Goal: Task Accomplishment & Management: Manage account settings

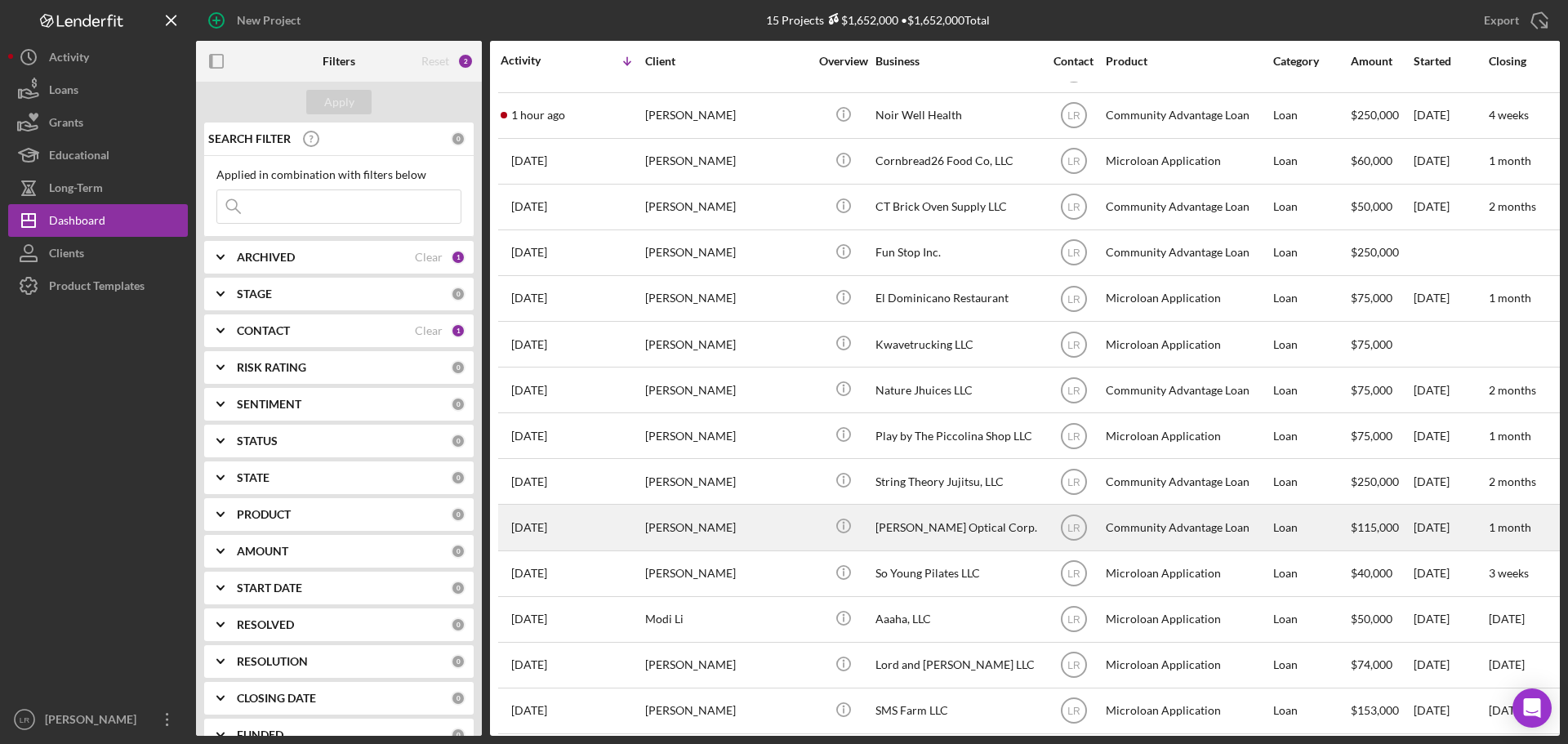
scroll to position [53, 0]
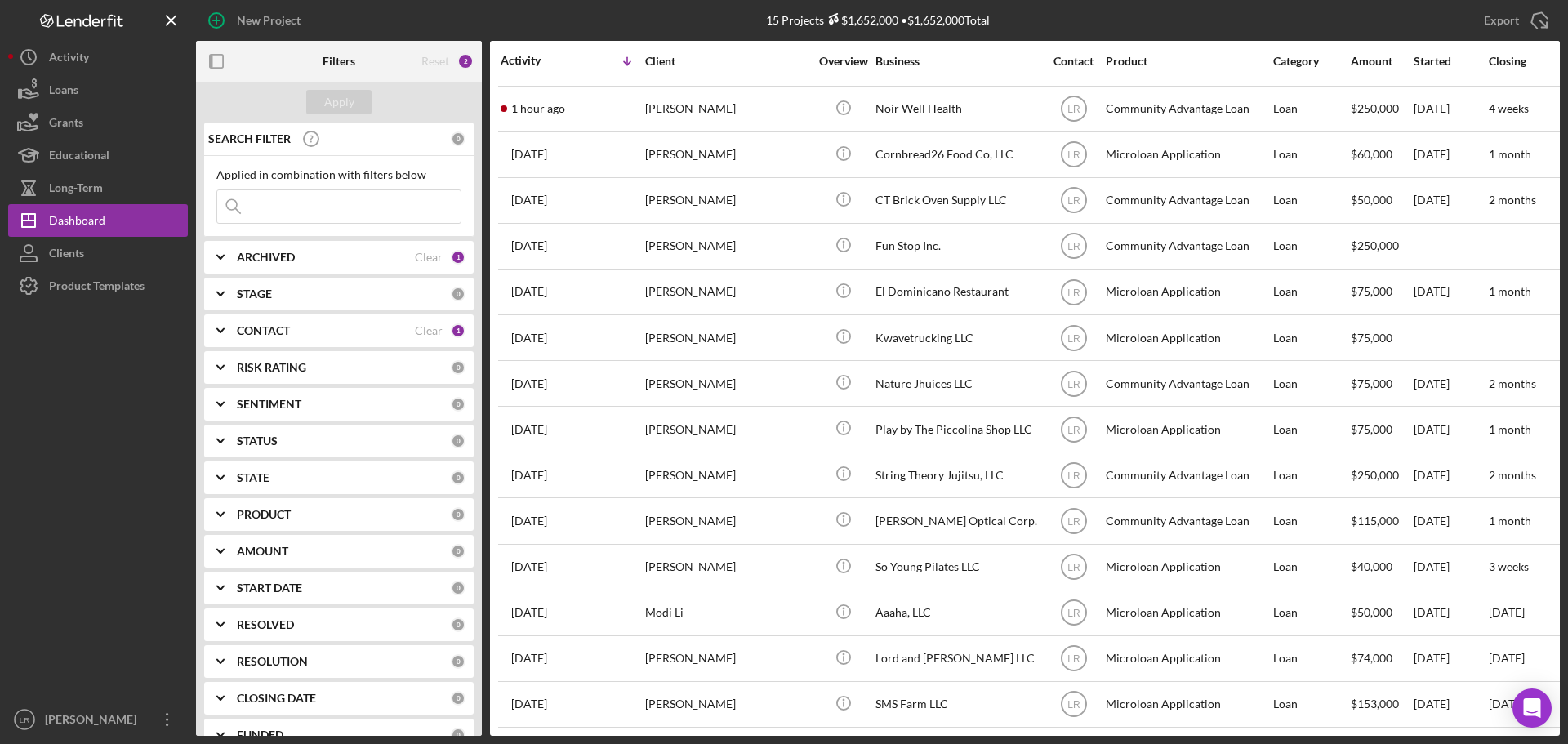
click at [260, 287] on b "STAGE" at bounding box center [254, 294] width 35 height 13
click at [274, 300] on div "STAGE" at bounding box center [344, 294] width 214 height 13
click at [286, 332] on b "CONTACT" at bounding box center [264, 331] width 53 height 13
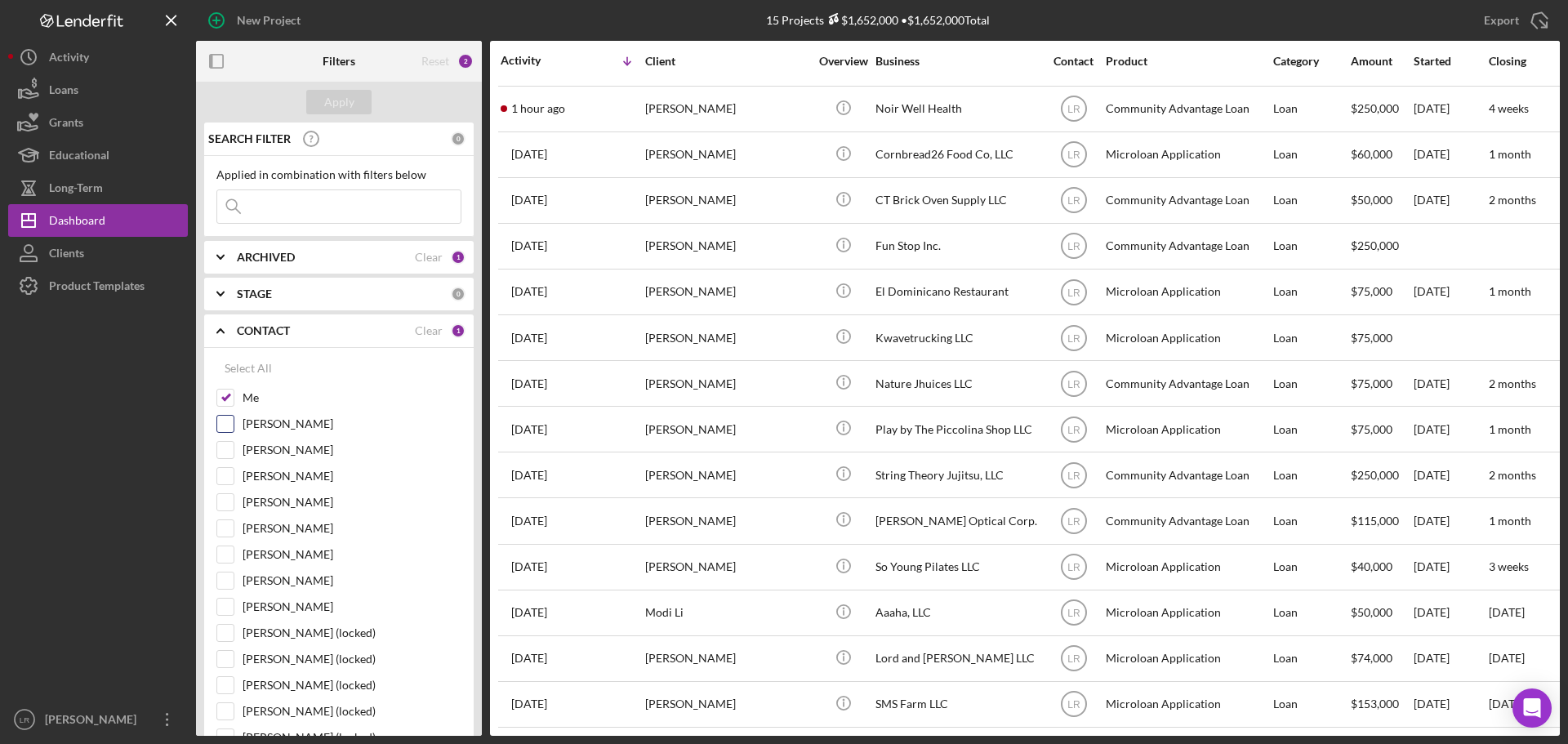
click at [288, 414] on div "Me" at bounding box center [339, 402] width 245 height 26
click at [278, 421] on label "[PERSON_NAME]" at bounding box center [352, 424] width 219 height 16
click at [234, 421] on input "[PERSON_NAME]" at bounding box center [226, 424] width 16 height 16
click at [347, 109] on div "Apply" at bounding box center [339, 102] width 30 height 25
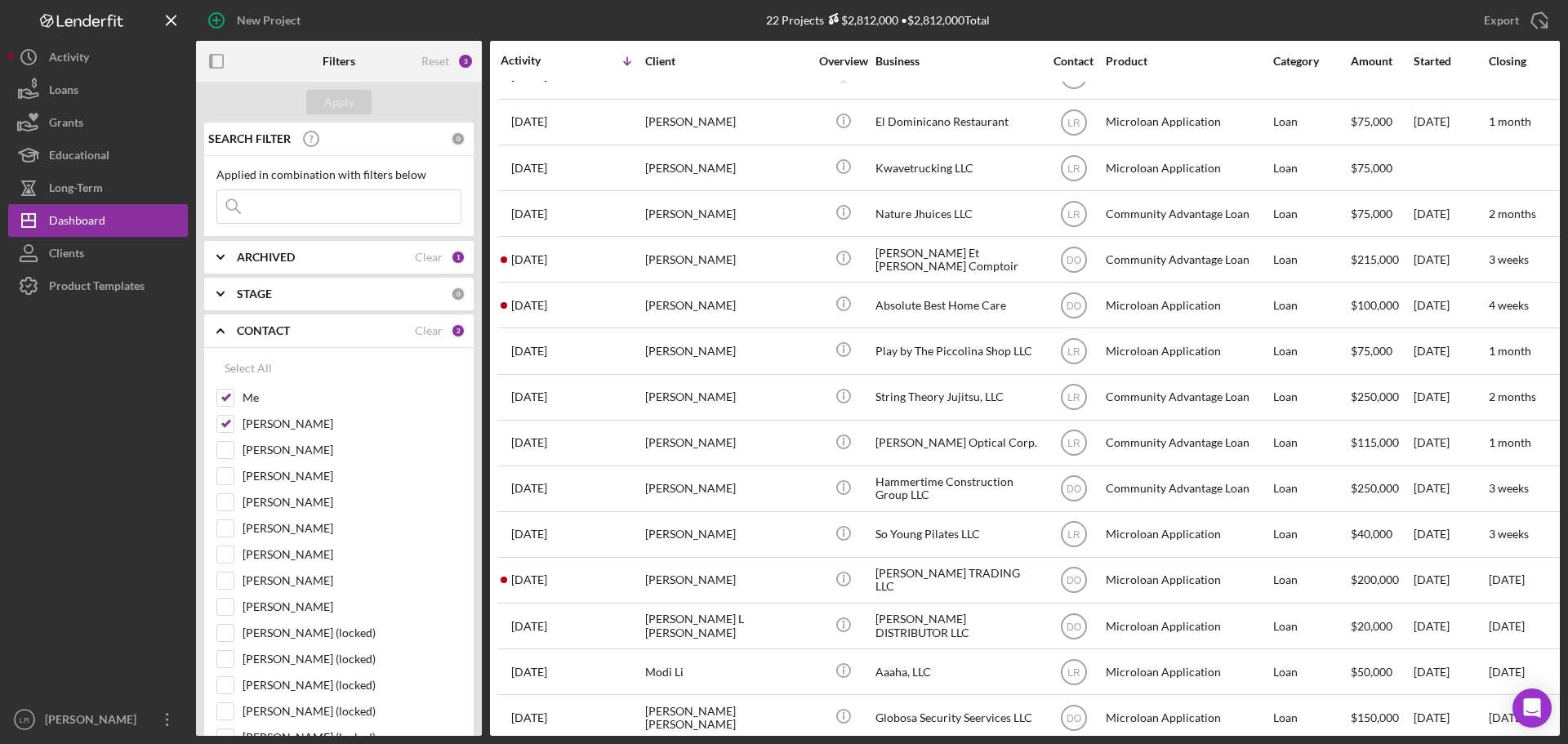
scroll to position [130, 0]
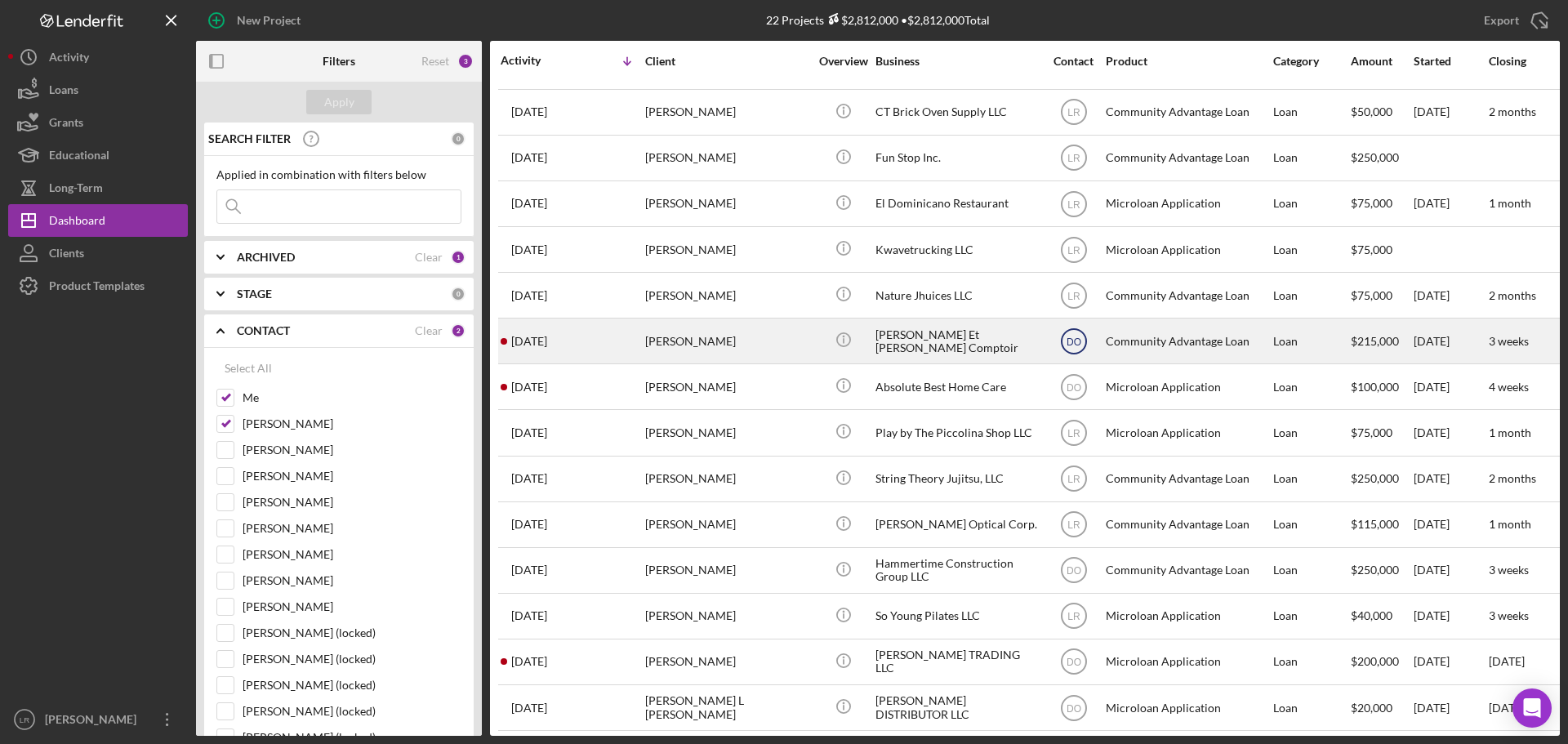
click at [1076, 338] on text "DO" at bounding box center [1074, 342] width 15 height 12
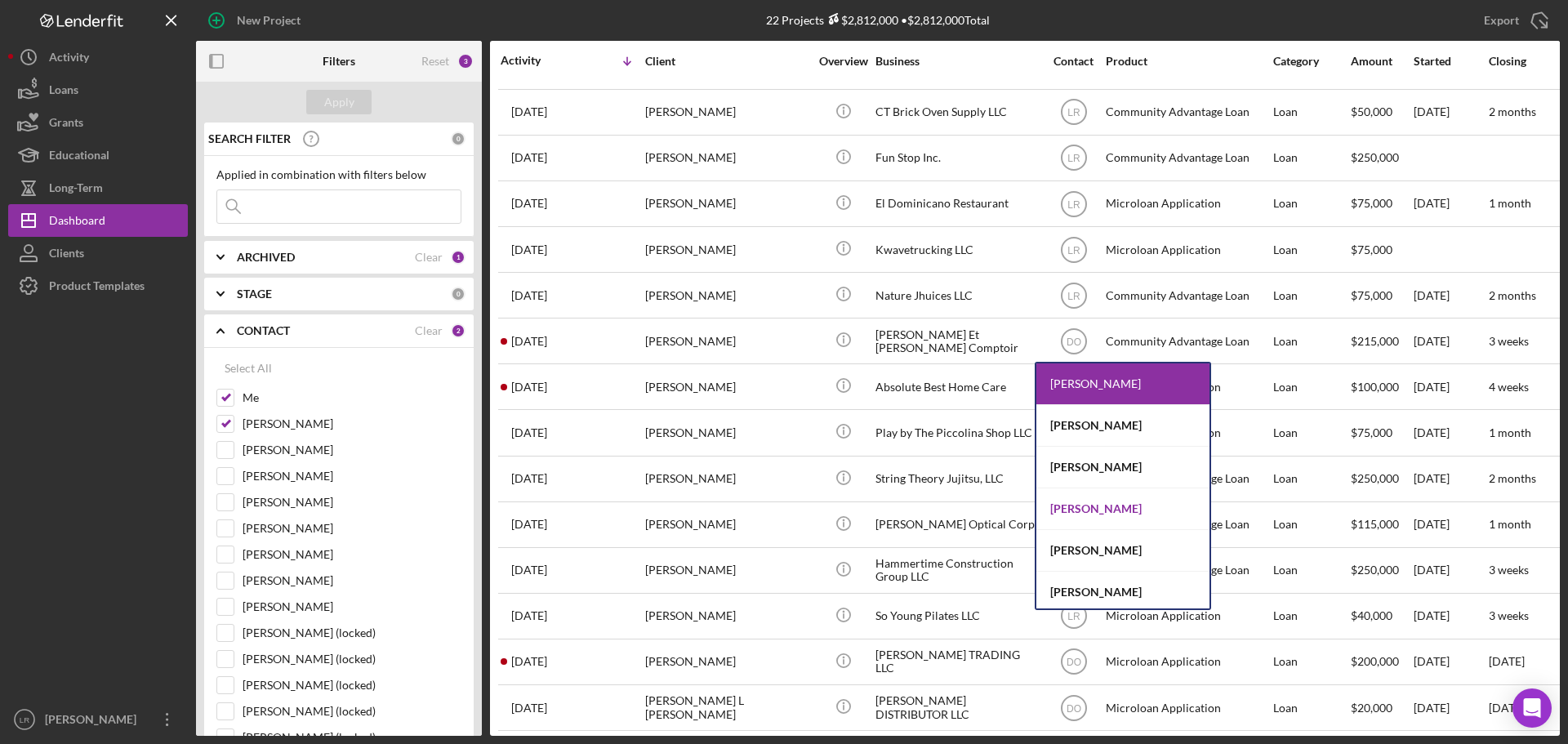
click at [1085, 506] on div "[PERSON_NAME]" at bounding box center [1123, 509] width 173 height 42
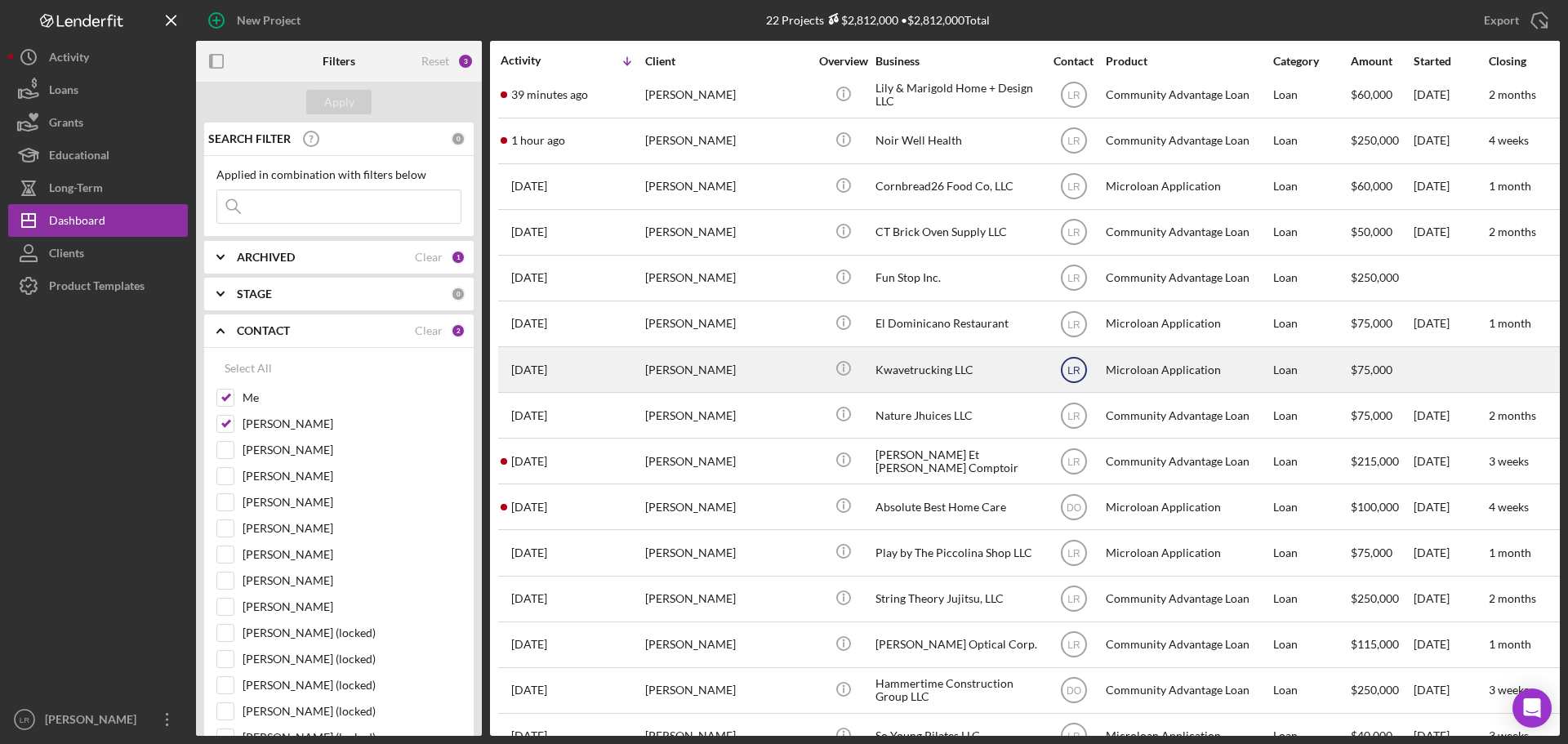
scroll to position [0, 0]
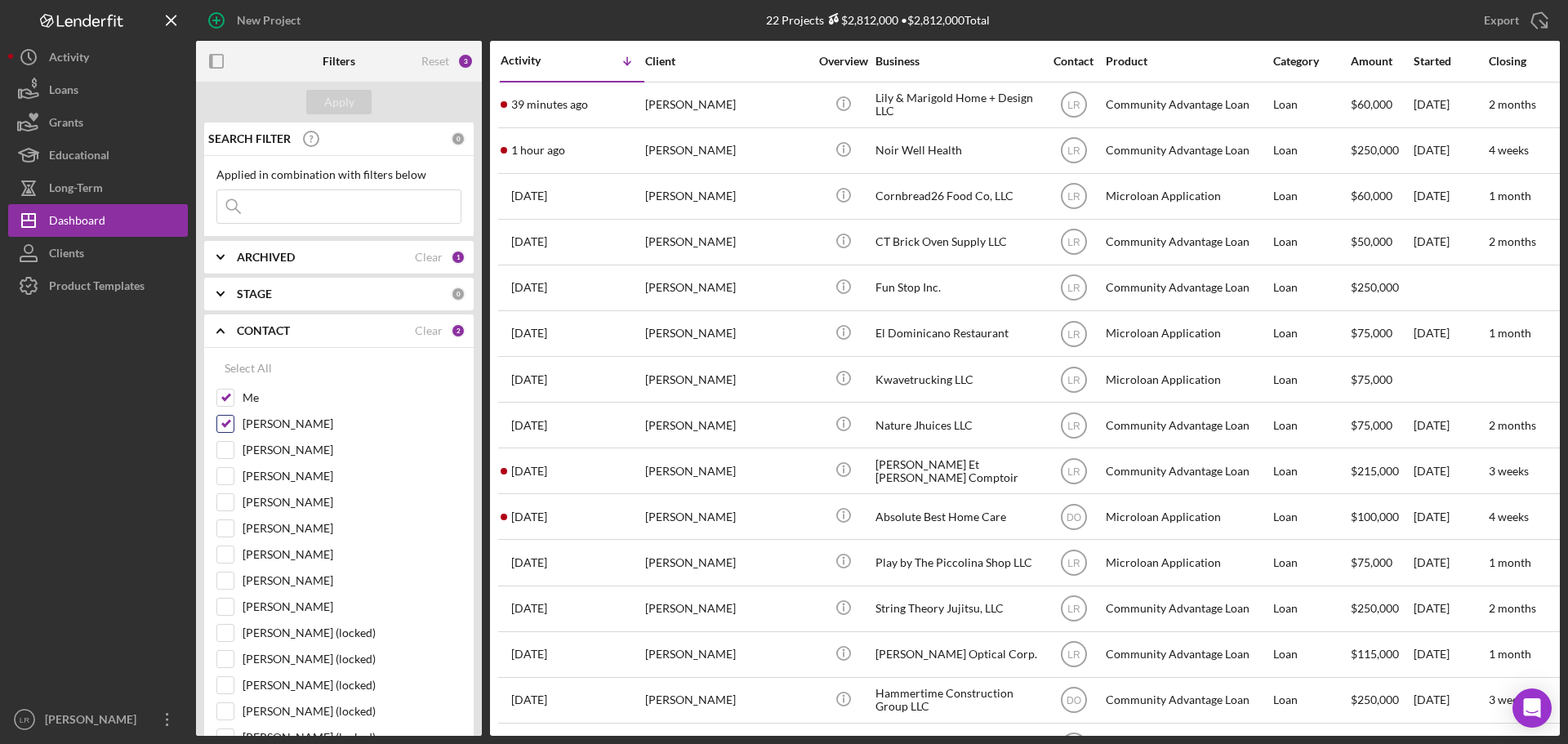
click at [270, 426] on label "[PERSON_NAME]" at bounding box center [352, 424] width 219 height 16
click at [234, 426] on input "[PERSON_NAME]" at bounding box center [226, 424] width 16 height 16
checkbox input "false"
click at [339, 105] on div "Apply" at bounding box center [339, 102] width 30 height 25
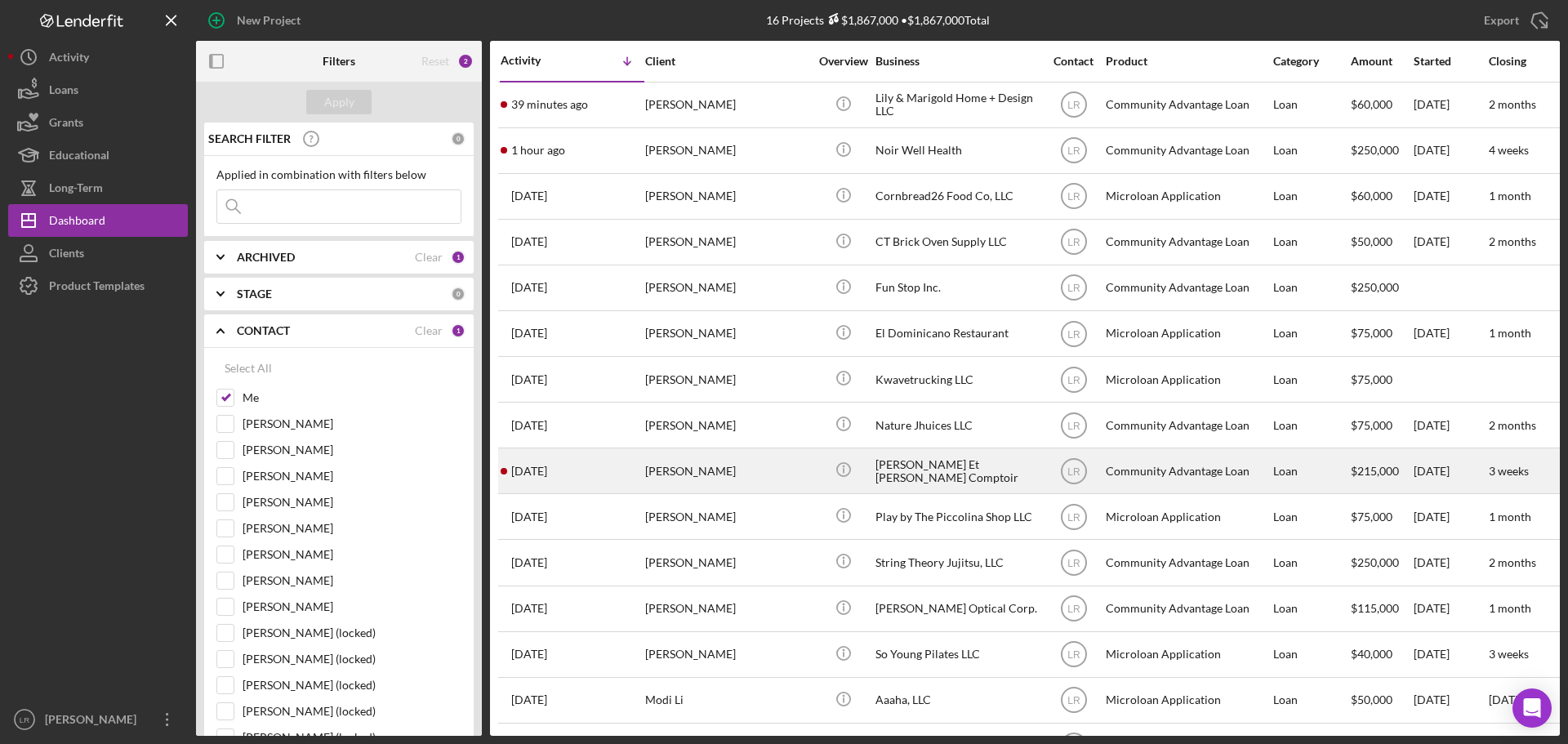
click at [730, 463] on div "[PERSON_NAME]" at bounding box center [727, 471] width 163 height 44
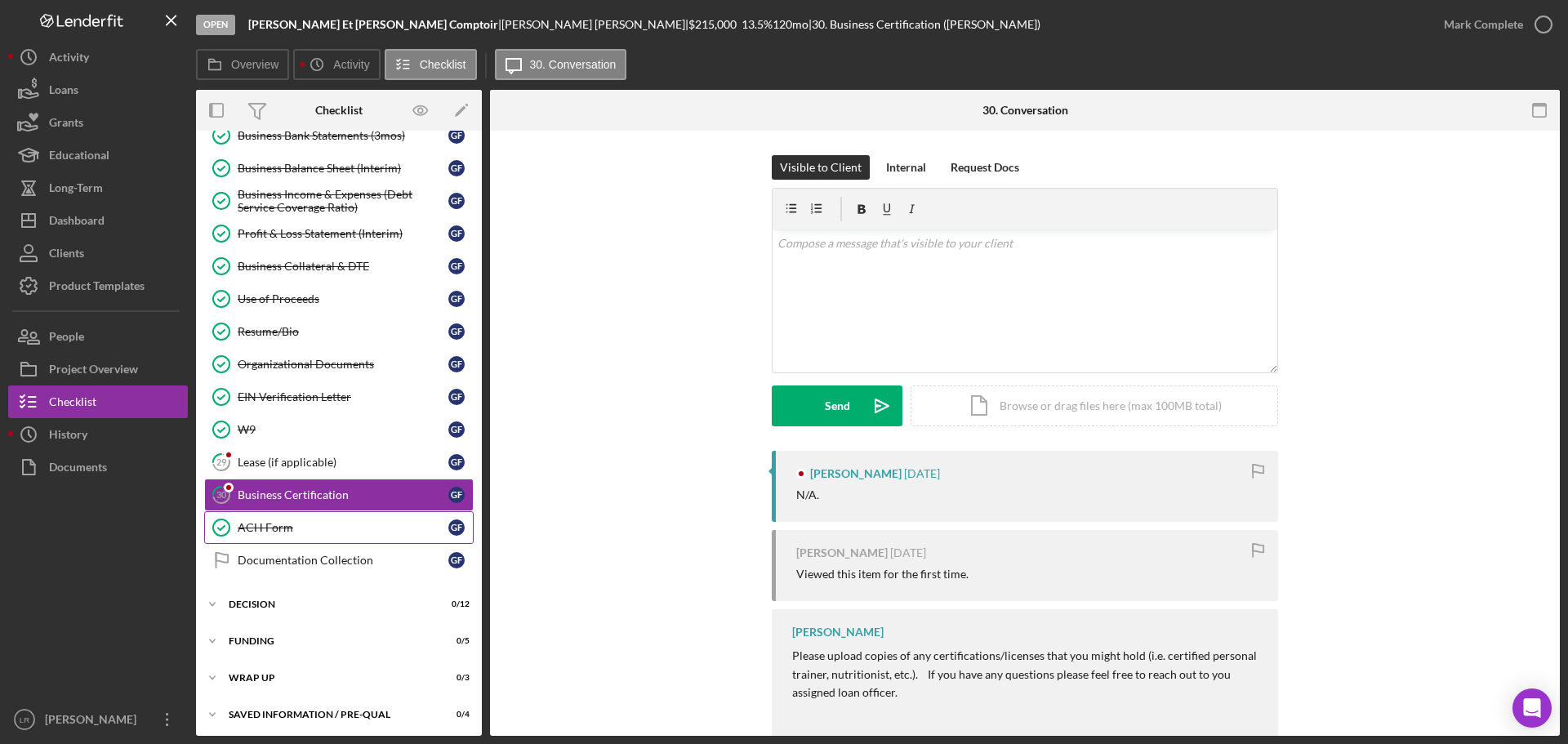
scroll to position [325, 0]
click at [293, 457] on div "Lease (if applicable)" at bounding box center [343, 459] width 211 height 13
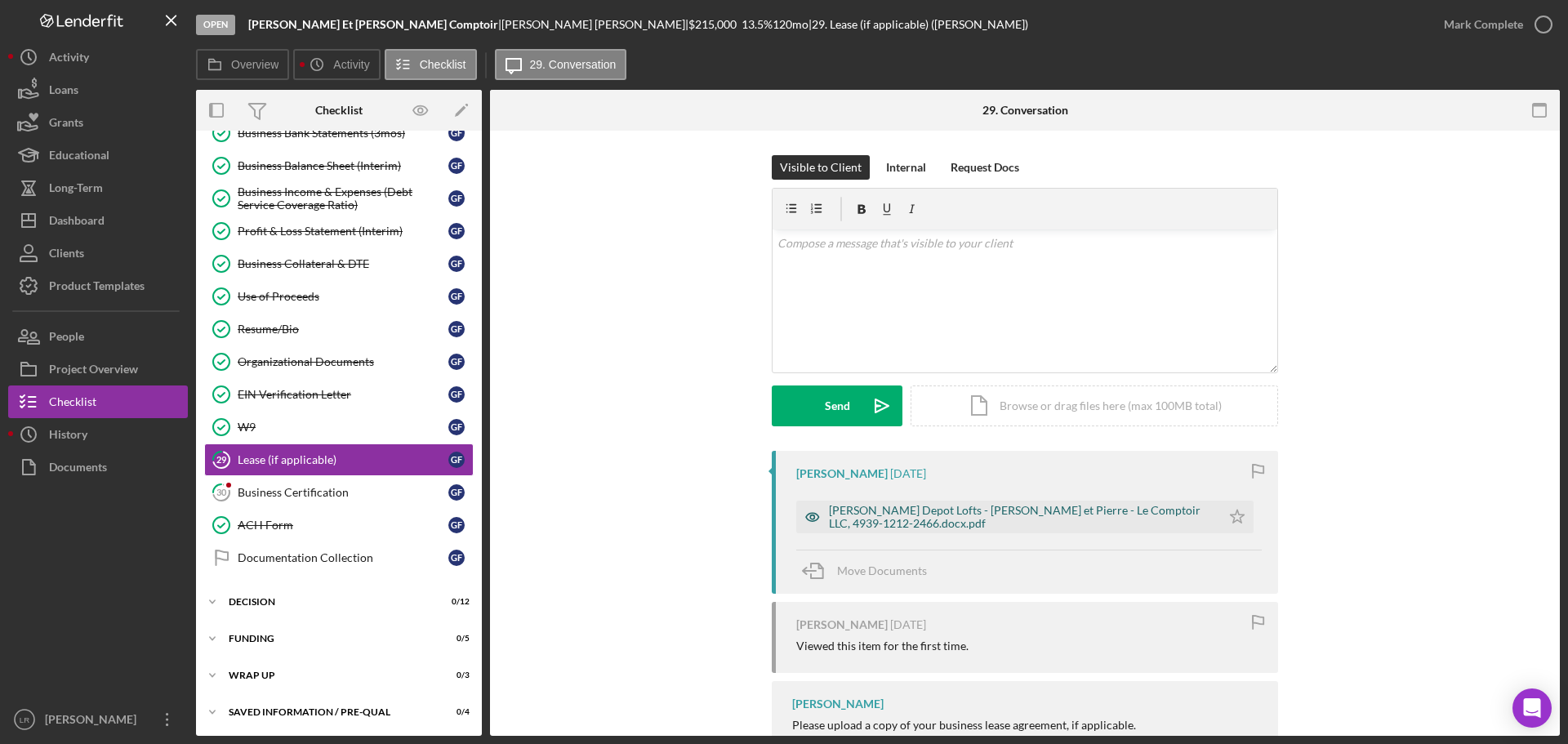
click at [963, 507] on div "[PERSON_NAME] Depot Lofts - [PERSON_NAME] et Pierre - Le Comptoir LLC, 4939-121…" at bounding box center [1021, 517] width 384 height 26
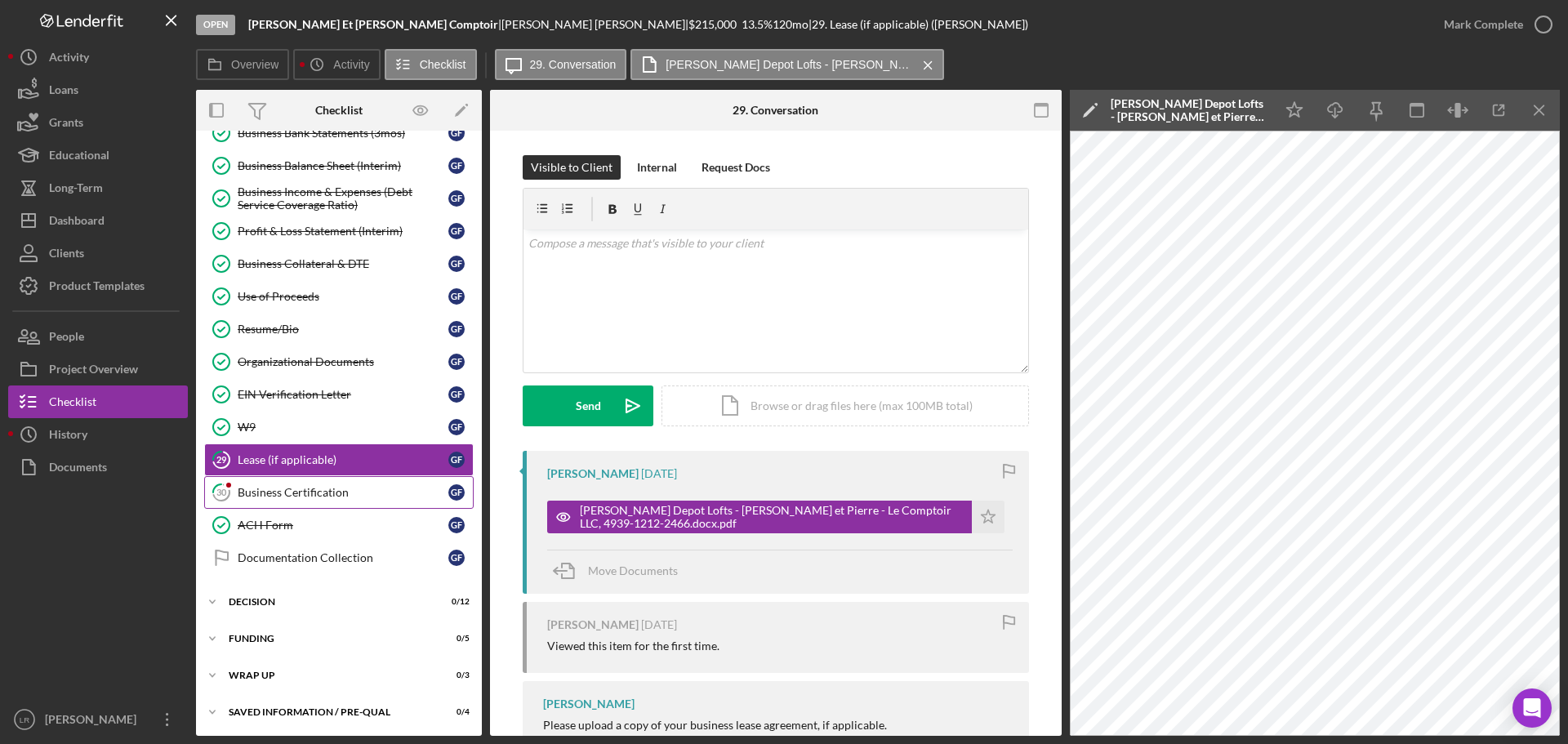
click at [324, 491] on div "Business Certification" at bounding box center [343, 492] width 211 height 13
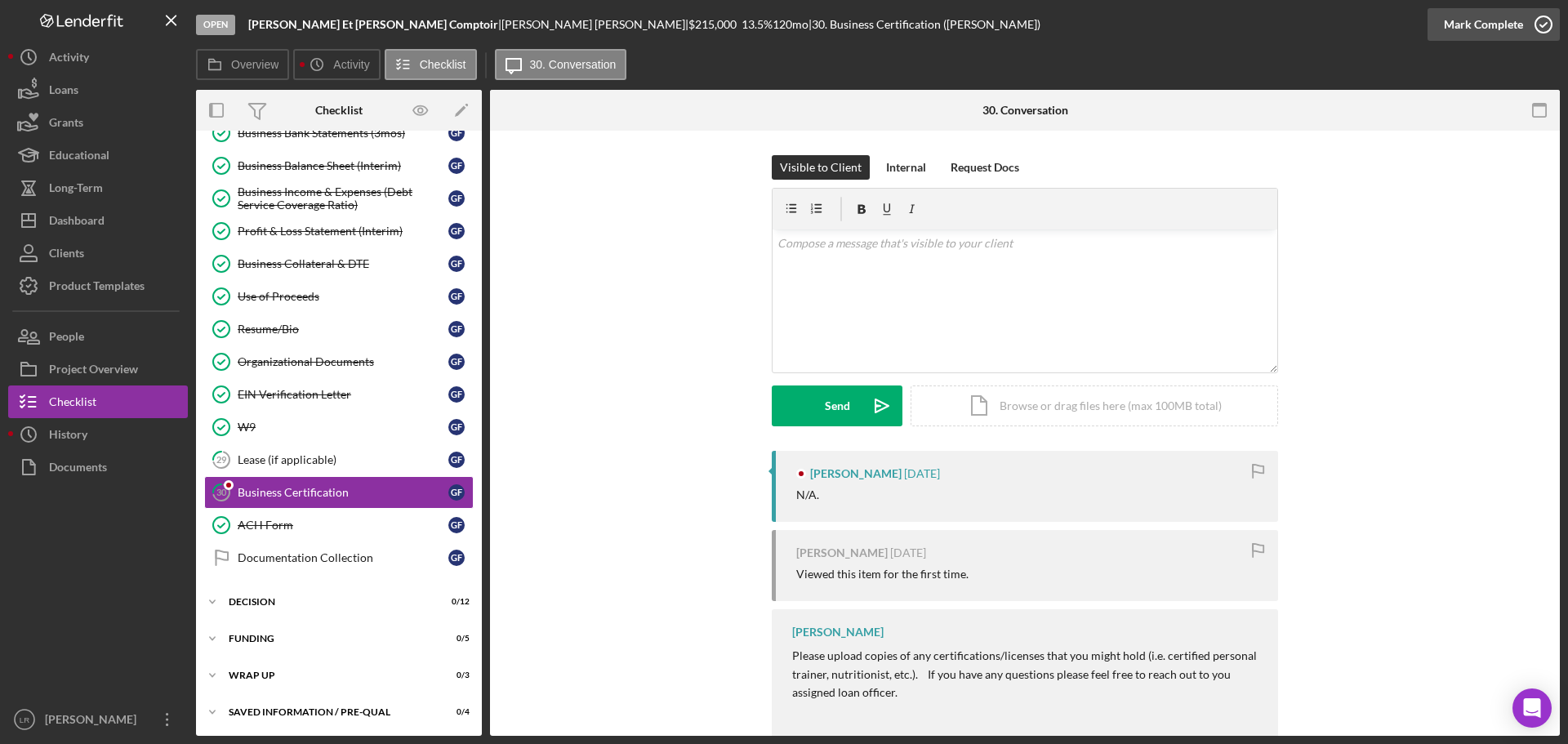
click at [1480, 23] on div "Mark Complete" at bounding box center [1484, 25] width 79 height 33
